Goal: Task Accomplishment & Management: Use online tool/utility

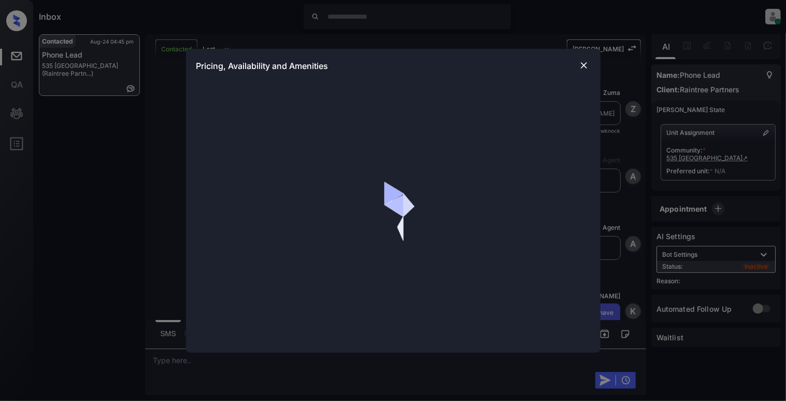
scroll to position [971, 0]
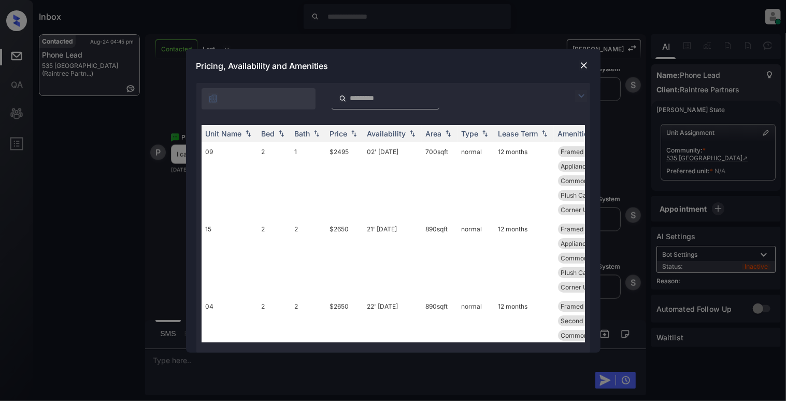
click at [589, 62] on div at bounding box center [584, 65] width 12 height 12
click at [251, 236] on td "15" at bounding box center [230, 257] width 56 height 77
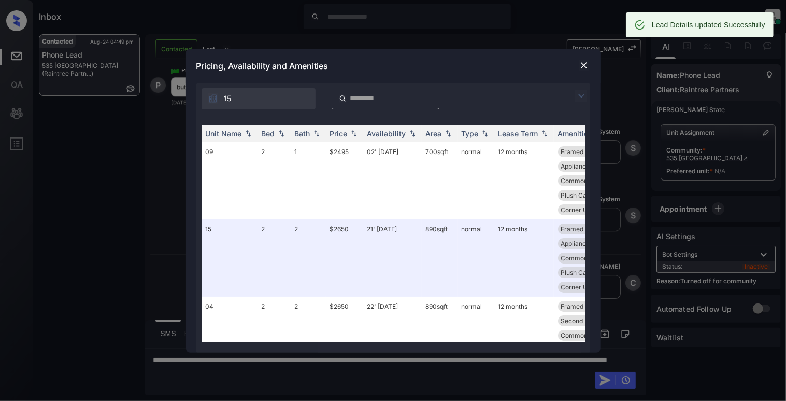
scroll to position [1899, 0]
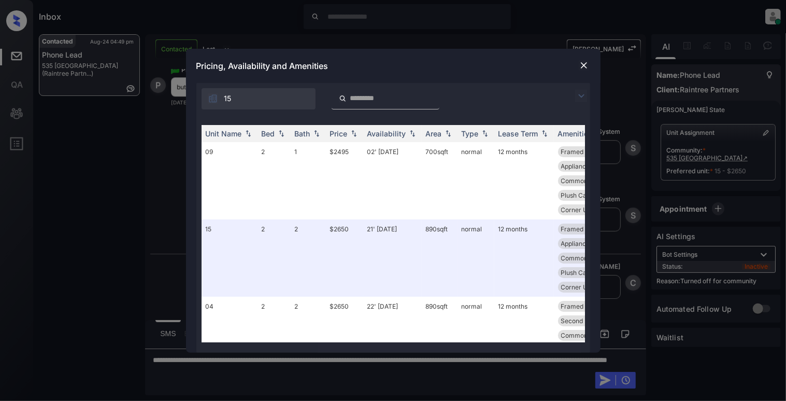
click at [583, 67] on img at bounding box center [584, 65] width 10 height 10
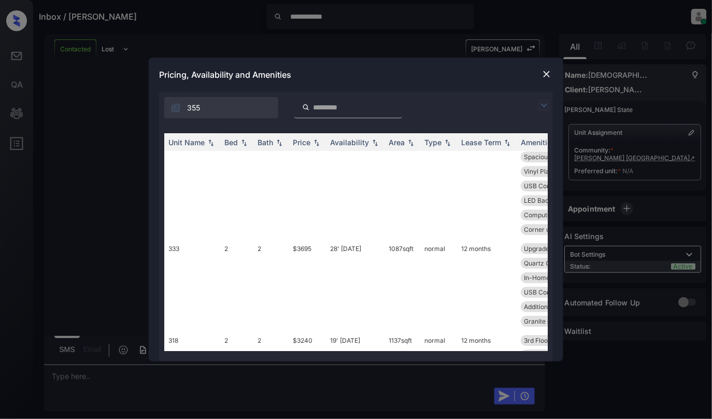
scroll to position [898, 0]
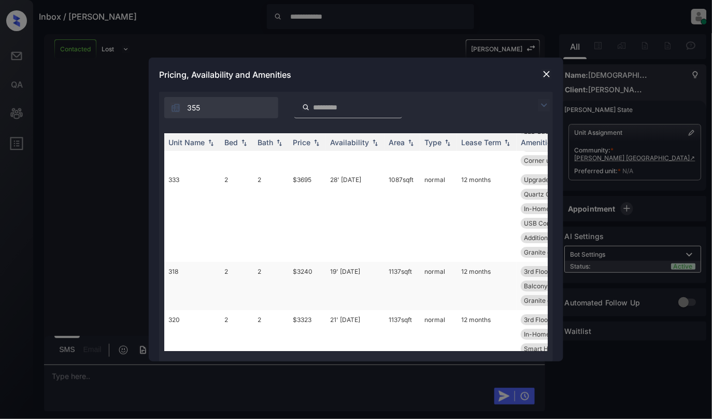
click at [192, 273] on td "318" at bounding box center [192, 286] width 56 height 48
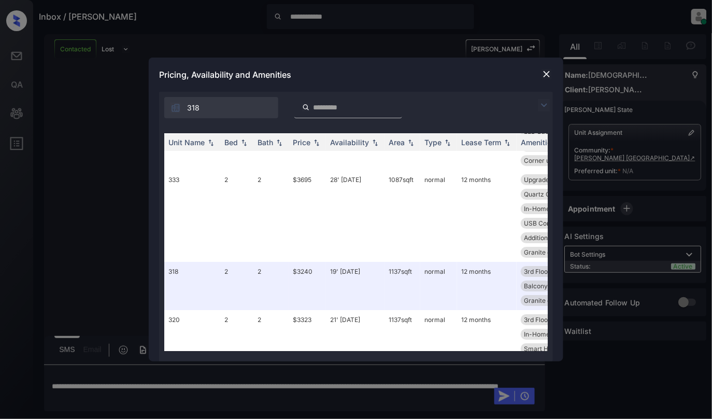
click at [544, 75] on img at bounding box center [547, 74] width 10 height 10
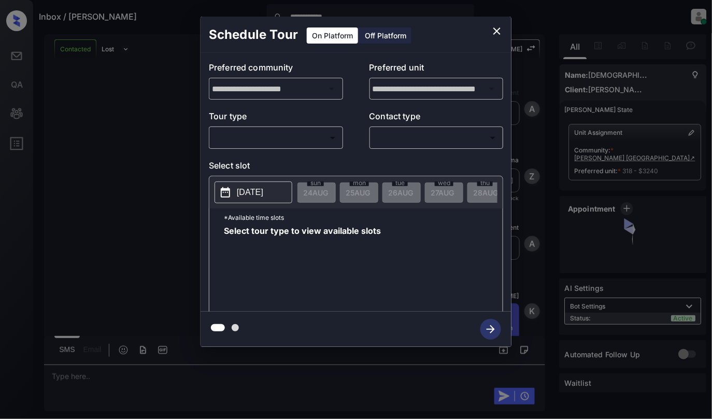
scroll to position [538, 0]
click at [299, 146] on div "​ ​" at bounding box center [276, 137] width 134 height 22
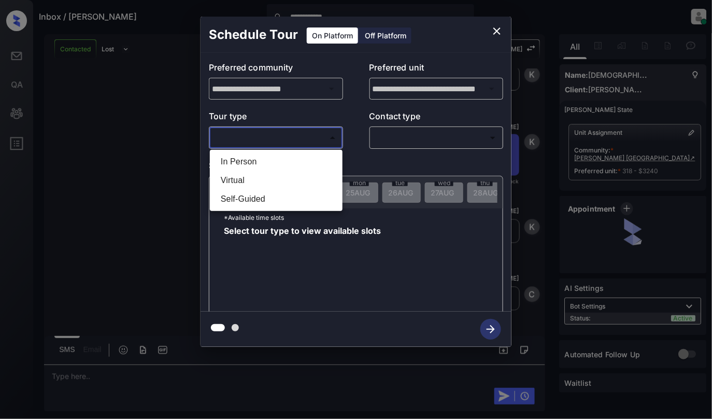
click at [292, 139] on body "**********" at bounding box center [356, 209] width 712 height 419
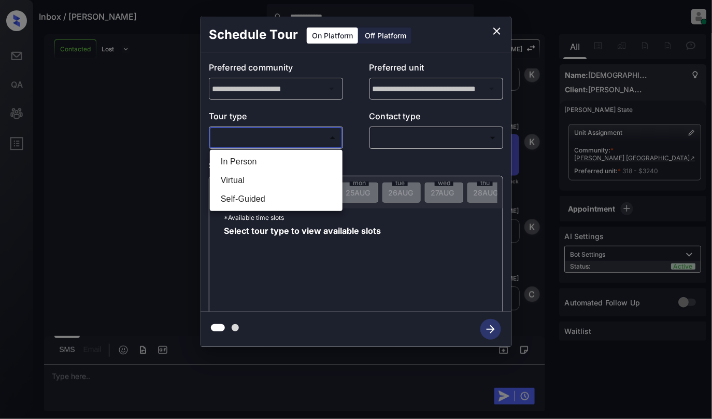
click at [253, 158] on li "In Person" at bounding box center [275, 161] width 127 height 19
type input "********"
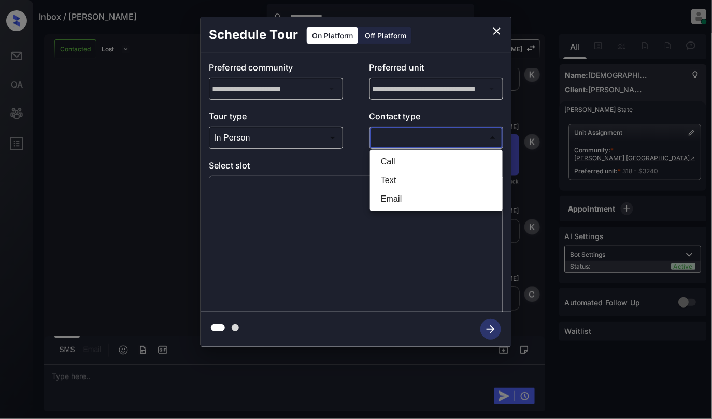
click at [426, 137] on body "**********" at bounding box center [356, 209] width 712 height 419
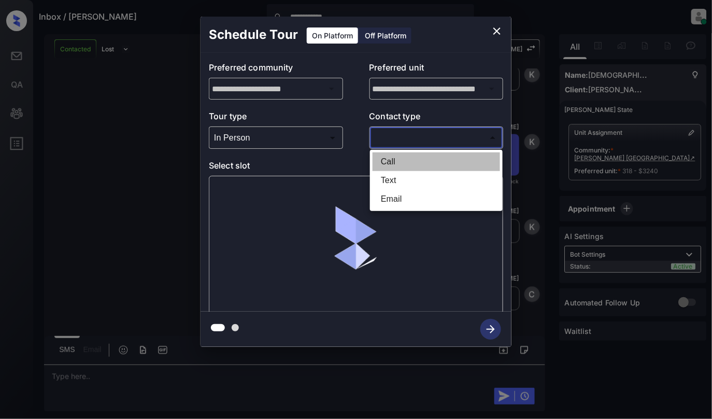
click at [391, 165] on li "Call" at bounding box center [436, 161] width 127 height 19
type input "****"
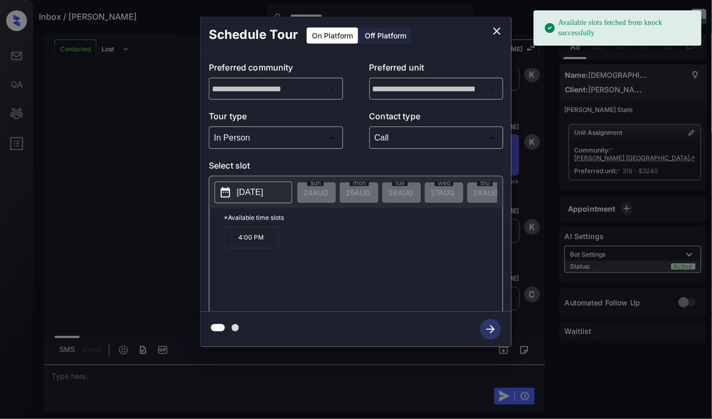
click at [252, 193] on p "[DATE]" at bounding box center [250, 192] width 26 height 12
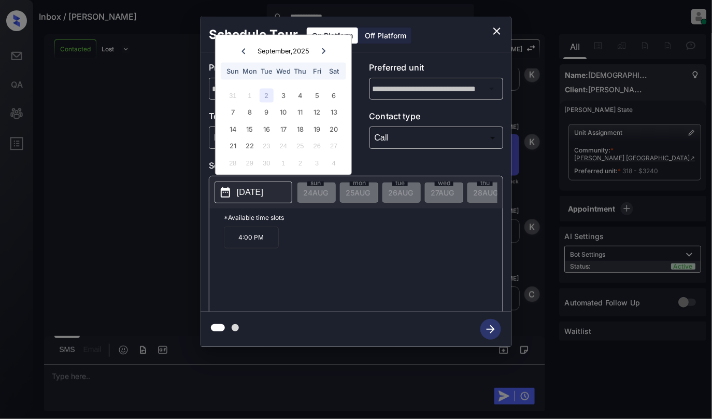
click at [270, 245] on p "4:00 PM" at bounding box center [251, 237] width 55 height 22
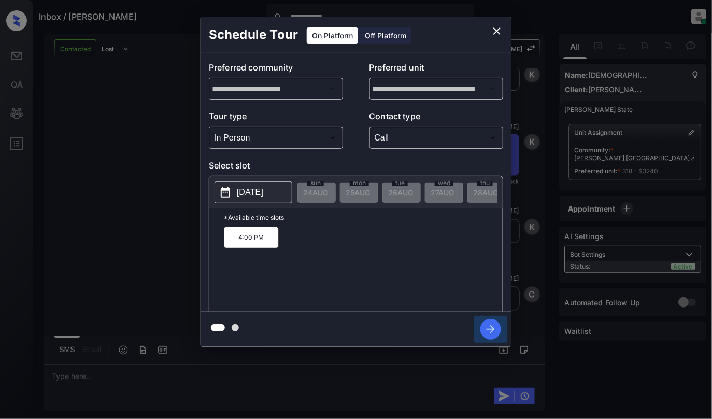
click at [488, 327] on icon "button" at bounding box center [490, 329] width 21 height 21
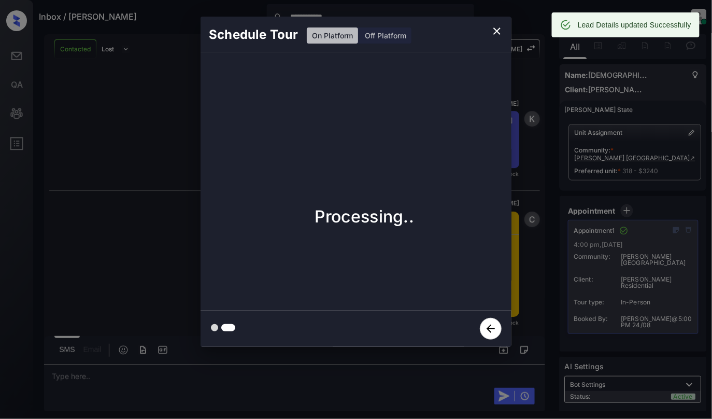
scroll to position [974, 0]
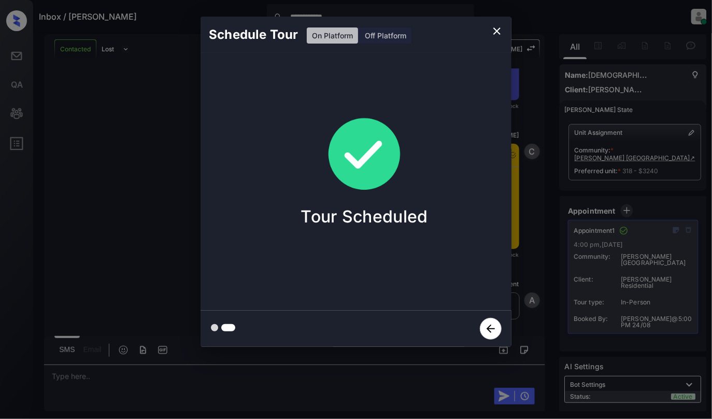
click at [494, 32] on icon "close" at bounding box center [497, 31] width 12 height 12
